Goal: Task Accomplishment & Management: Use online tool/utility

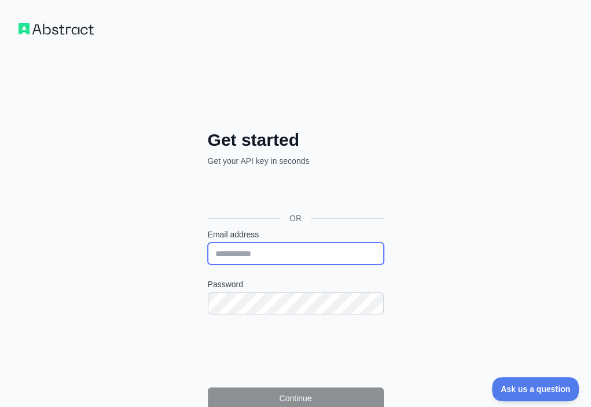
click at [208, 242] on input "Email address" at bounding box center [296, 253] width 176 height 22
paste input "**********"
type input "**********"
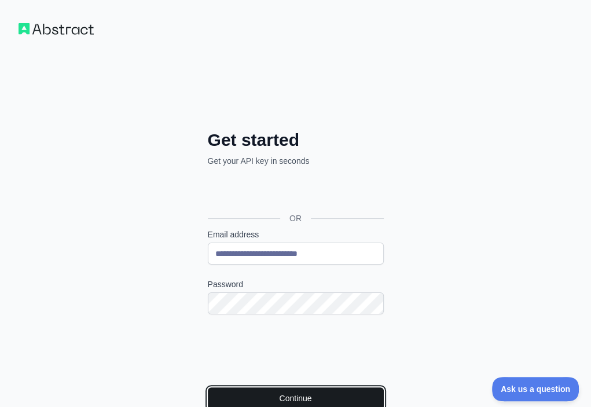
click at [222, 387] on button "Continue" at bounding box center [296, 398] width 176 height 22
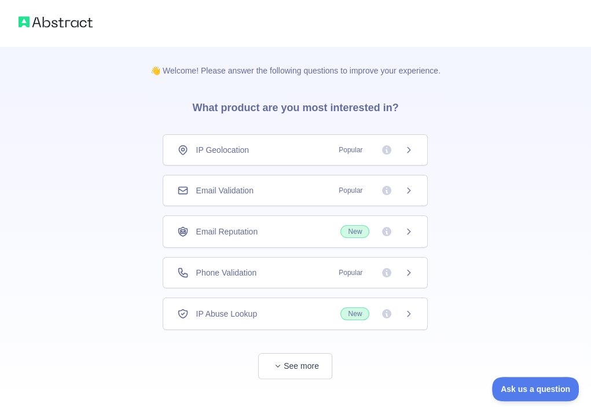
click at [317, 185] on div "Email Validation Popular" at bounding box center [295, 191] width 236 height 12
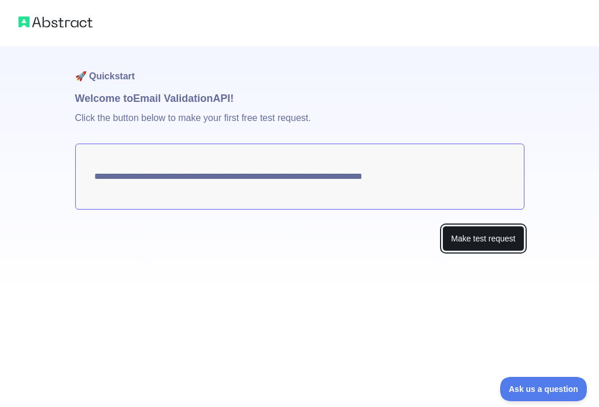
click at [475, 237] on button "Make test request" at bounding box center [483, 239] width 82 height 26
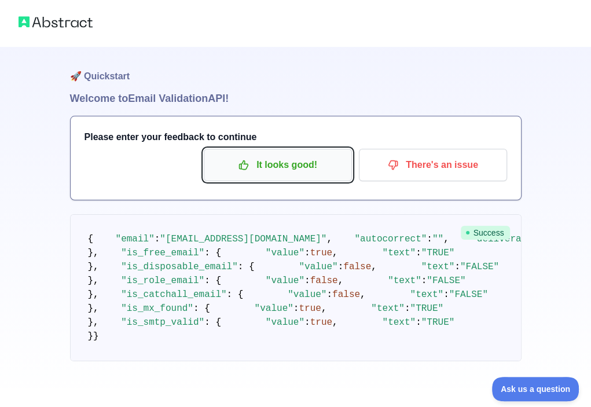
click at [301, 162] on p "It looks good!" at bounding box center [277, 165] width 131 height 20
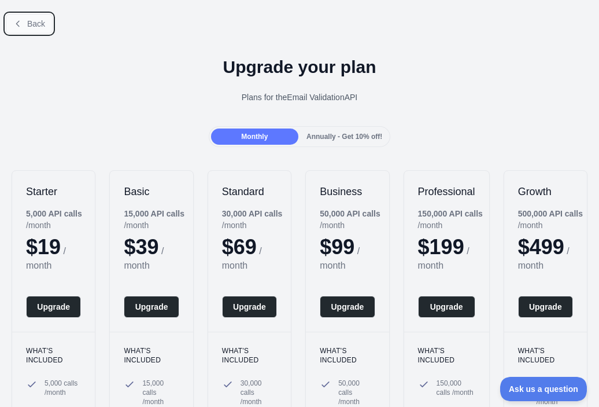
click at [29, 27] on span "Back" at bounding box center [36, 23] width 18 height 9
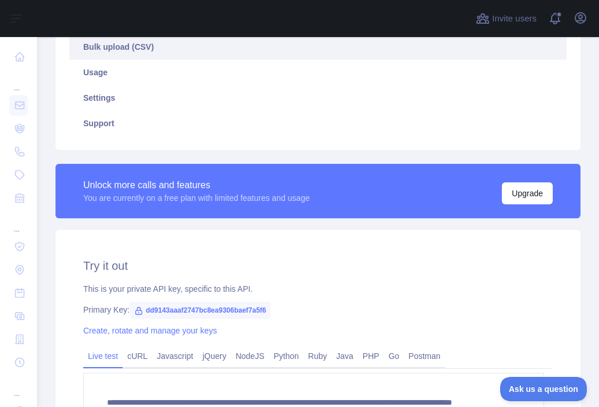
scroll to position [231, 0]
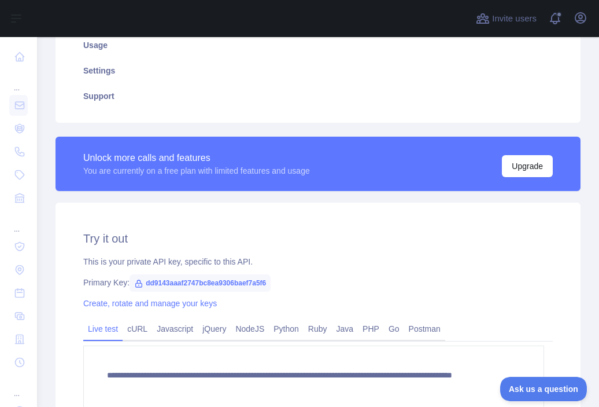
click at [220, 286] on span "dd9143aaaf2747bc8ea9306baef7a5f6" at bounding box center [200, 282] width 141 height 17
copy span "dd9143aaaf2747bc8ea9306baef7a5f6"
